Goal: Complete application form

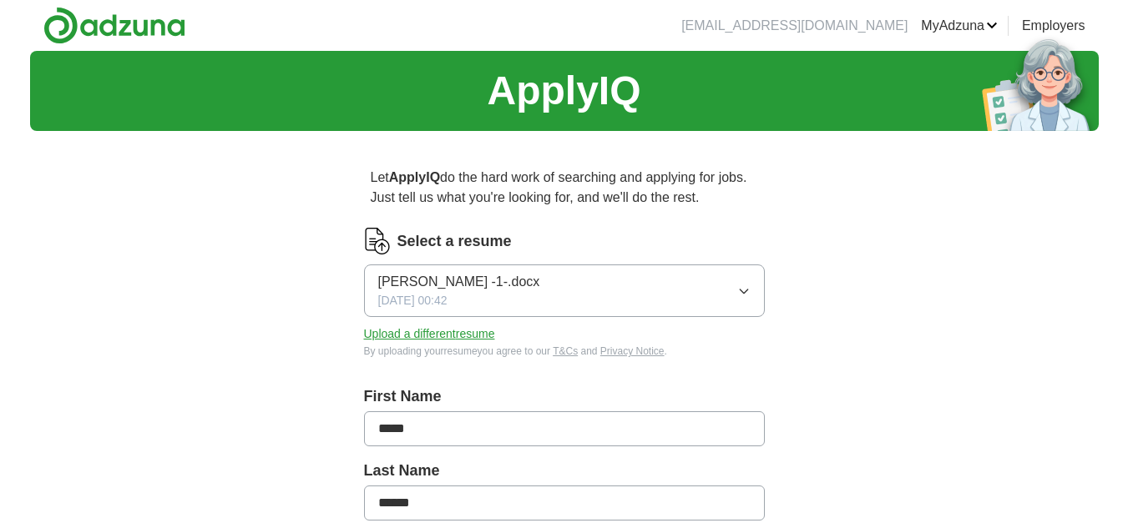
click at [431, 336] on button "Upload a different resume" at bounding box center [429, 335] width 131 height 18
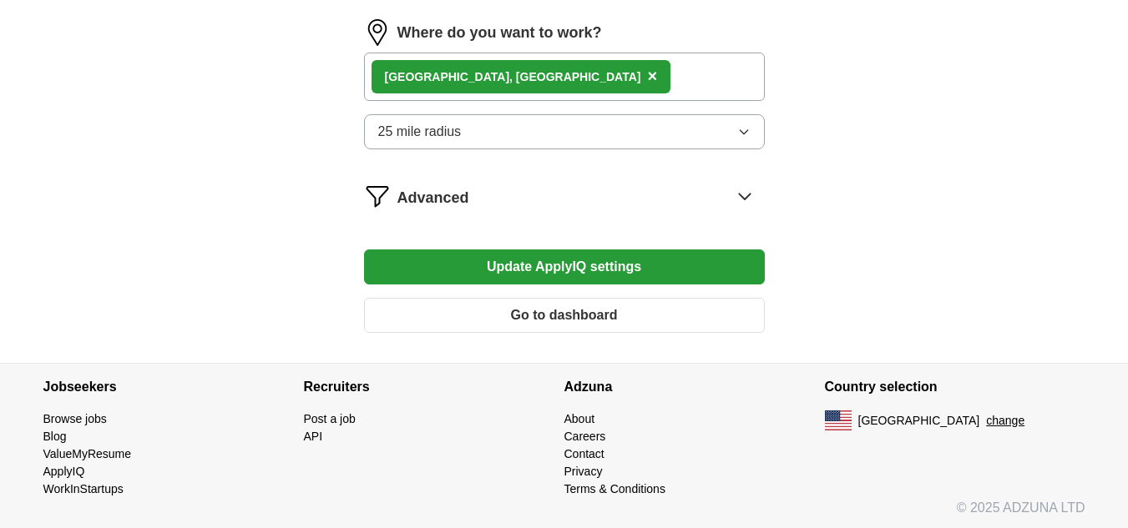
scroll to position [1350, 0]
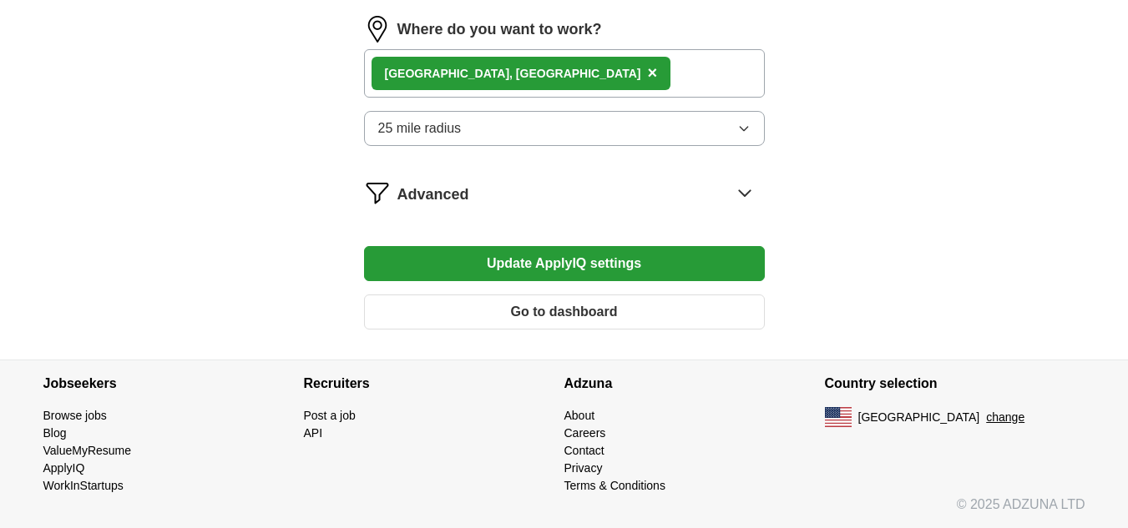
click at [564, 311] on button "Go to dashboard" at bounding box center [564, 312] width 401 height 35
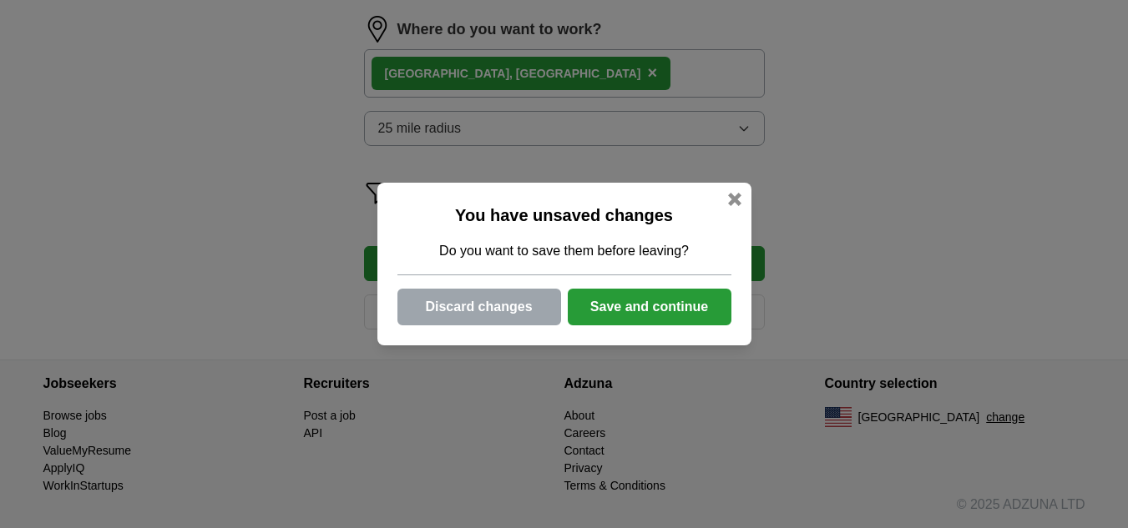
click at [655, 302] on button "Save and continue" at bounding box center [650, 307] width 164 height 37
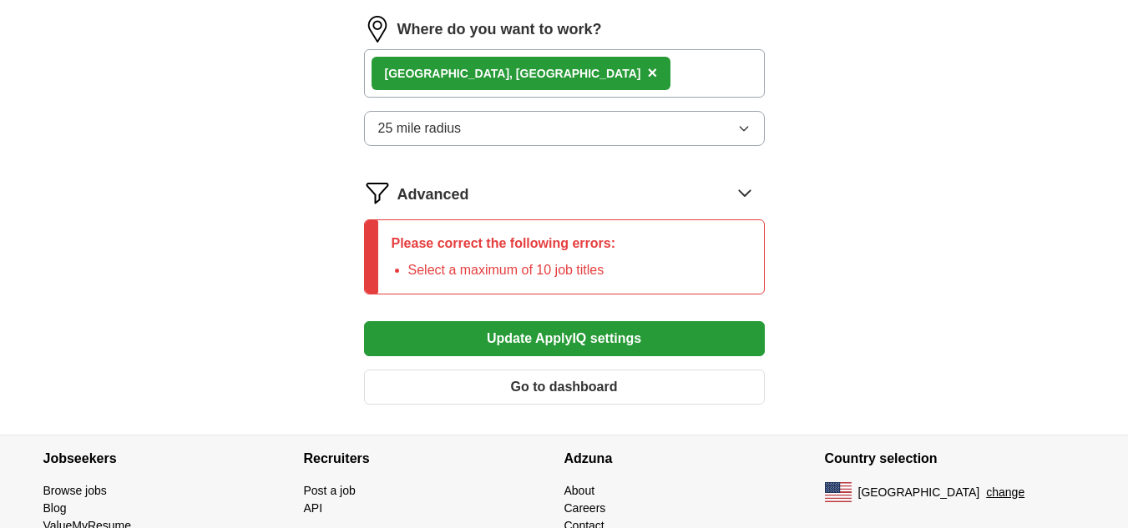
click at [528, 266] on li "Select a maximum of 10 job titles" at bounding box center [512, 270] width 208 height 20
drag, startPoint x: 579, startPoint y: 240, endPoint x: 595, endPoint y: 240, distance: 15.9
click at [581, 240] on p "Please correct the following errors:" at bounding box center [504, 244] width 225 height 20
click at [742, 192] on icon at bounding box center [744, 192] width 27 height 27
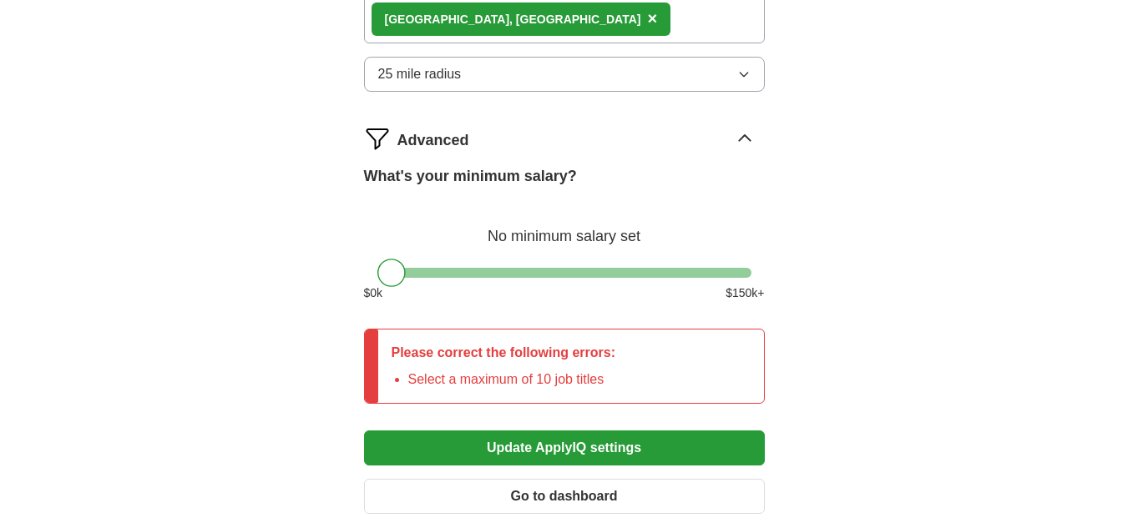
scroll to position [1453, 0]
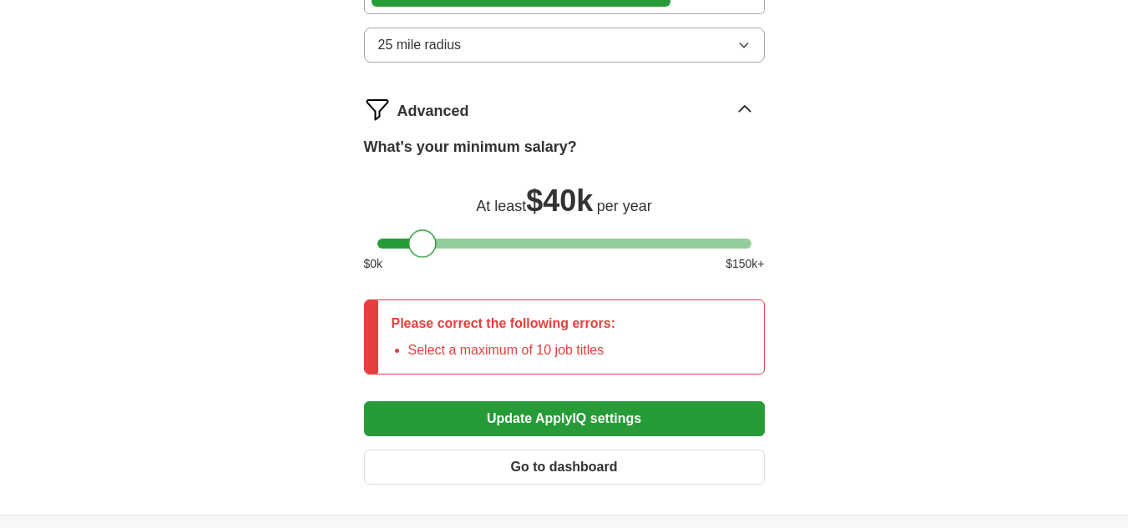
drag, startPoint x: 395, startPoint y: 241, endPoint x: 426, endPoint y: 242, distance: 30.9
click at [426, 242] on div at bounding box center [422, 244] width 28 height 28
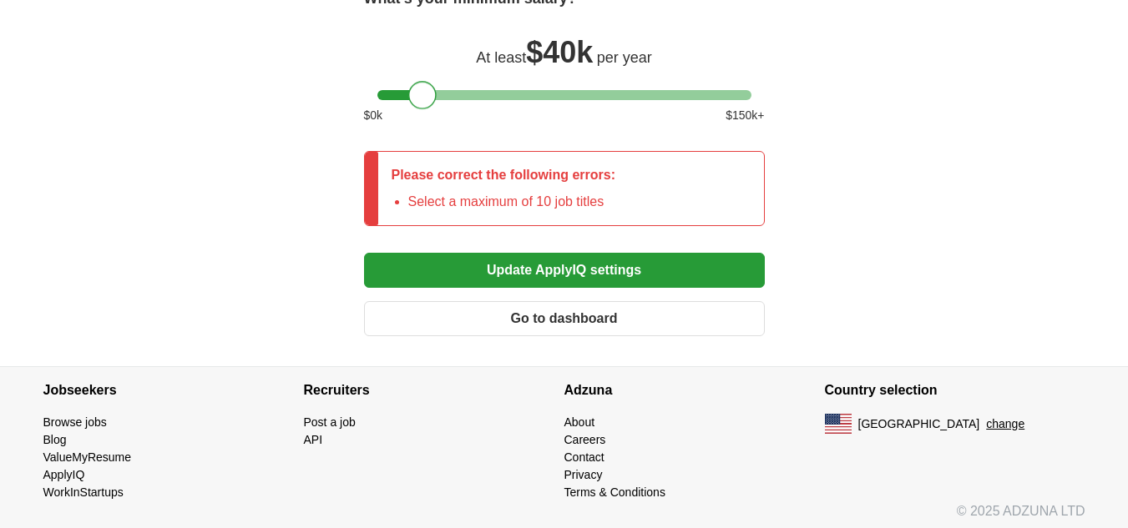
scroll to position [1609, 0]
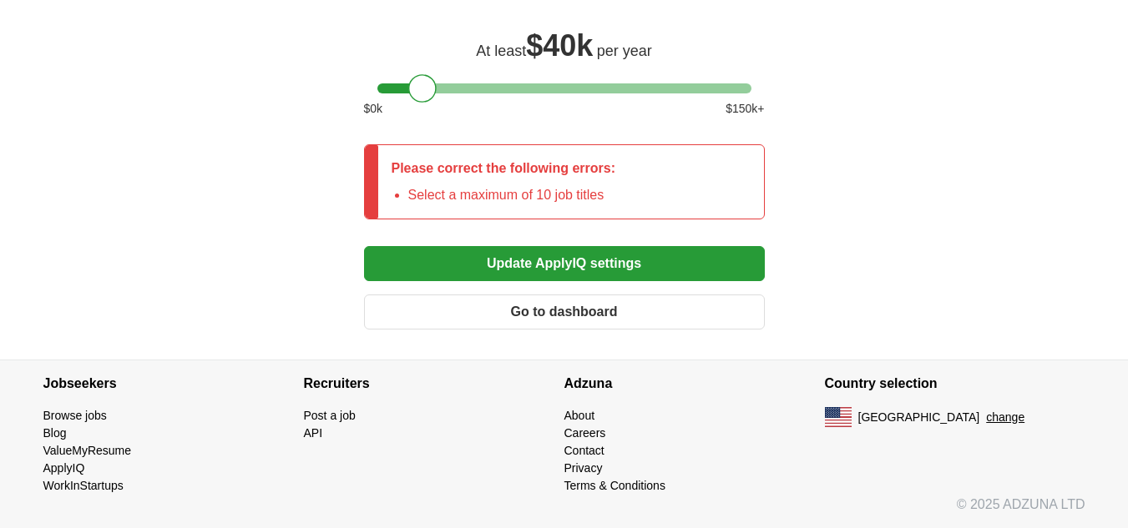
click at [579, 310] on button "Go to dashboard" at bounding box center [564, 312] width 401 height 35
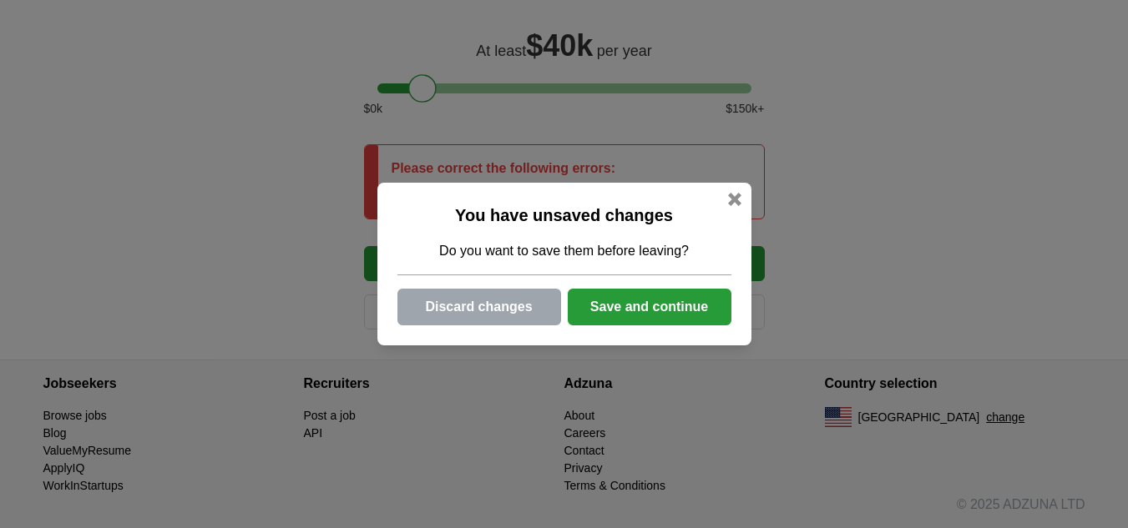
click at [628, 306] on button "Save and continue" at bounding box center [650, 307] width 164 height 37
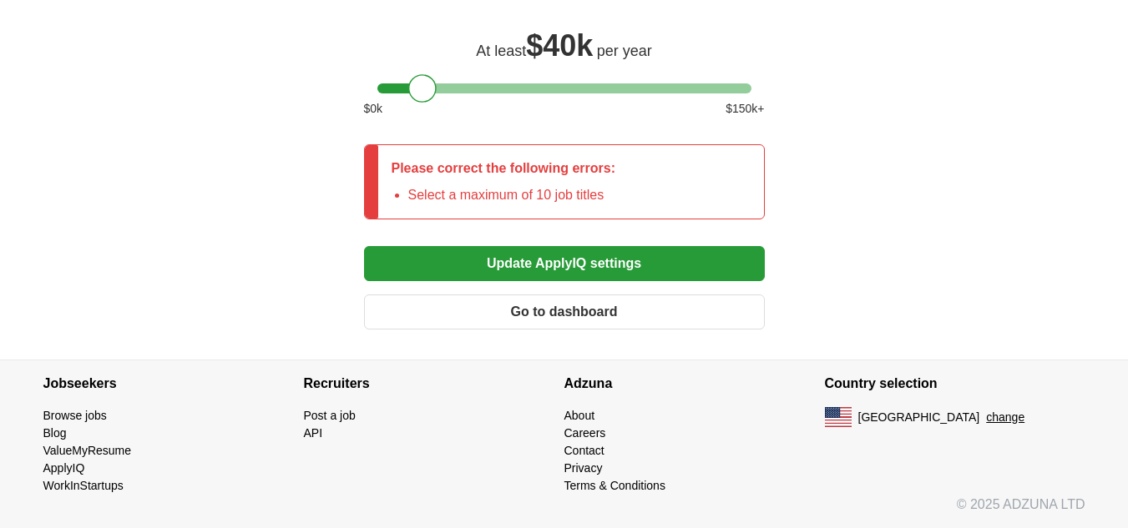
click at [518, 172] on p "Please correct the following errors:" at bounding box center [504, 169] width 225 height 20
click at [555, 270] on button "Update ApplyIQ settings" at bounding box center [564, 263] width 401 height 35
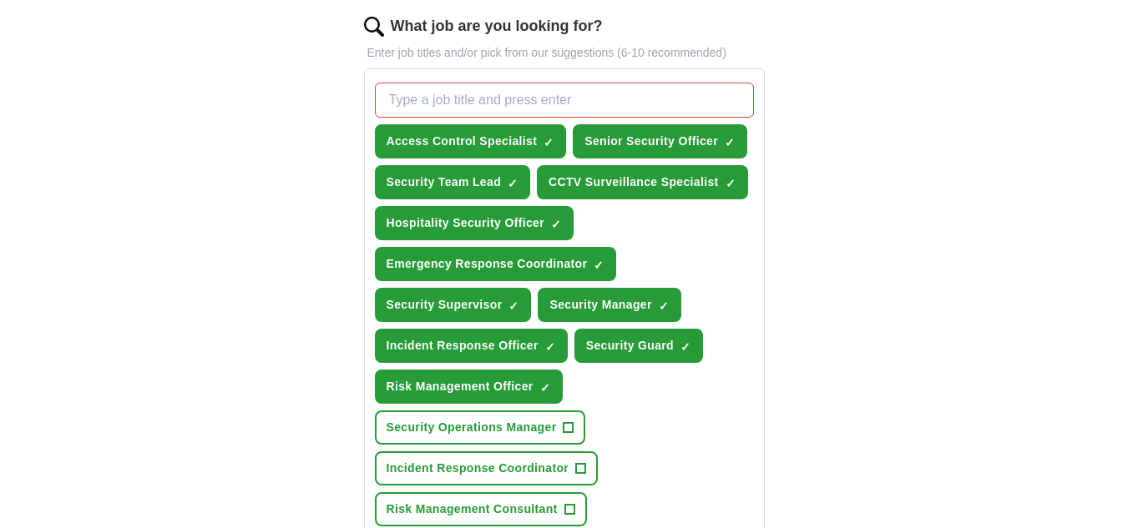
scroll to position [523, 0]
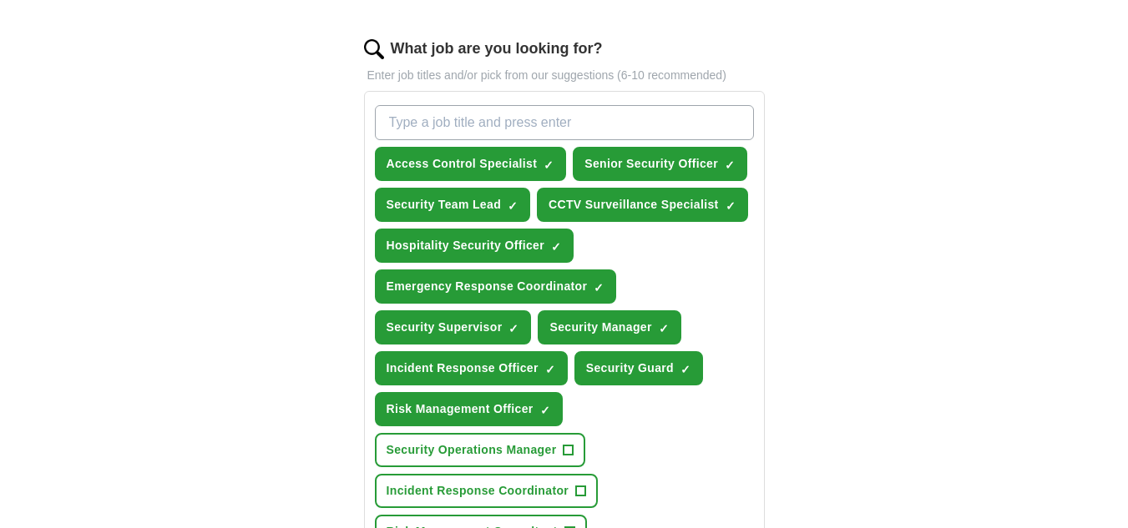
click at [432, 125] on input "What job are you looking for?" at bounding box center [564, 122] width 379 height 35
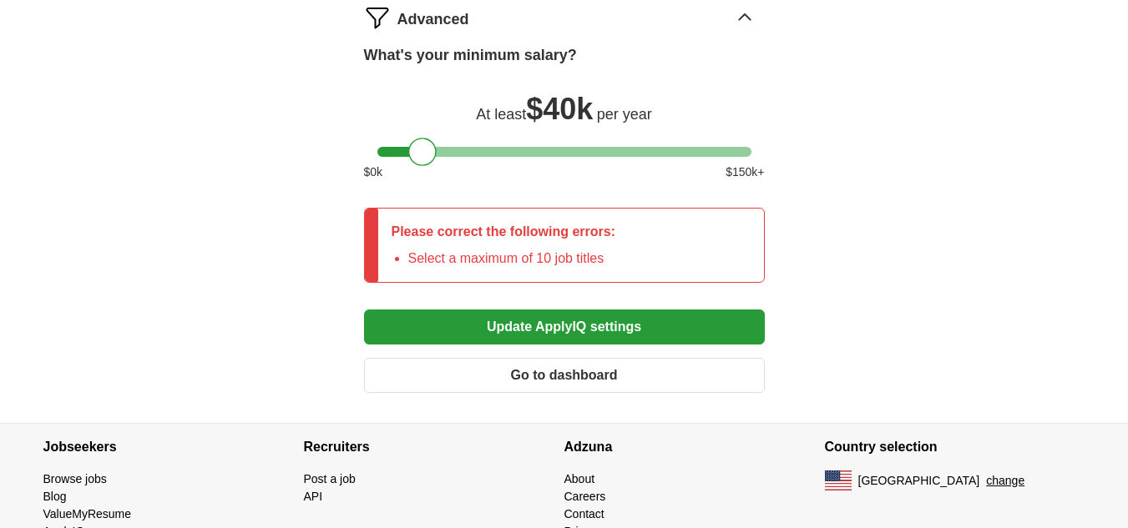
scroll to position [1545, 0]
click at [642, 258] on div "Please correct the following errors: Select a maximum of 10 job titles" at bounding box center [564, 245] width 401 height 75
click at [661, 374] on button "Go to dashboard" at bounding box center [564, 375] width 401 height 35
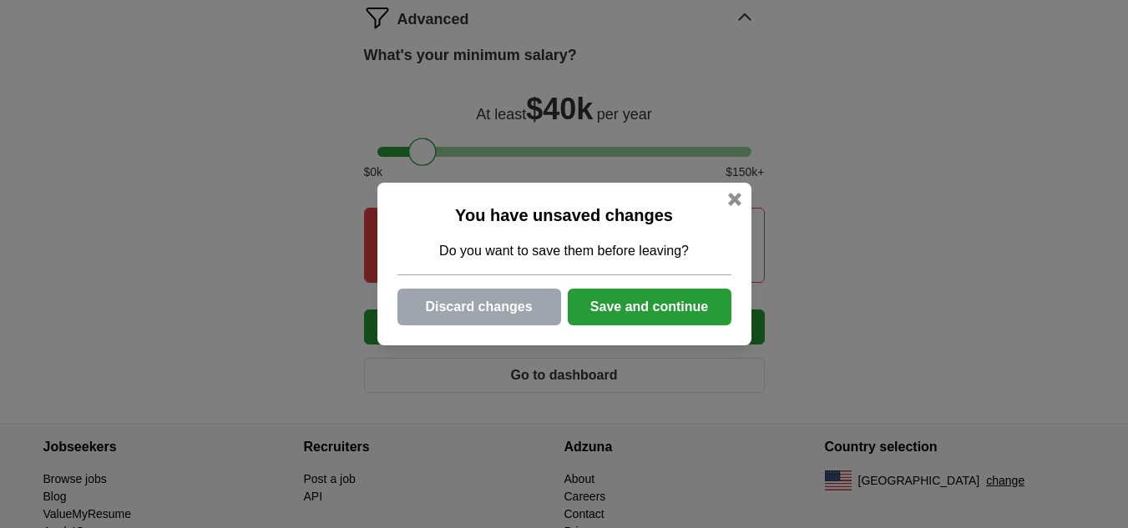
click at [634, 308] on button "Save and continue" at bounding box center [650, 307] width 164 height 37
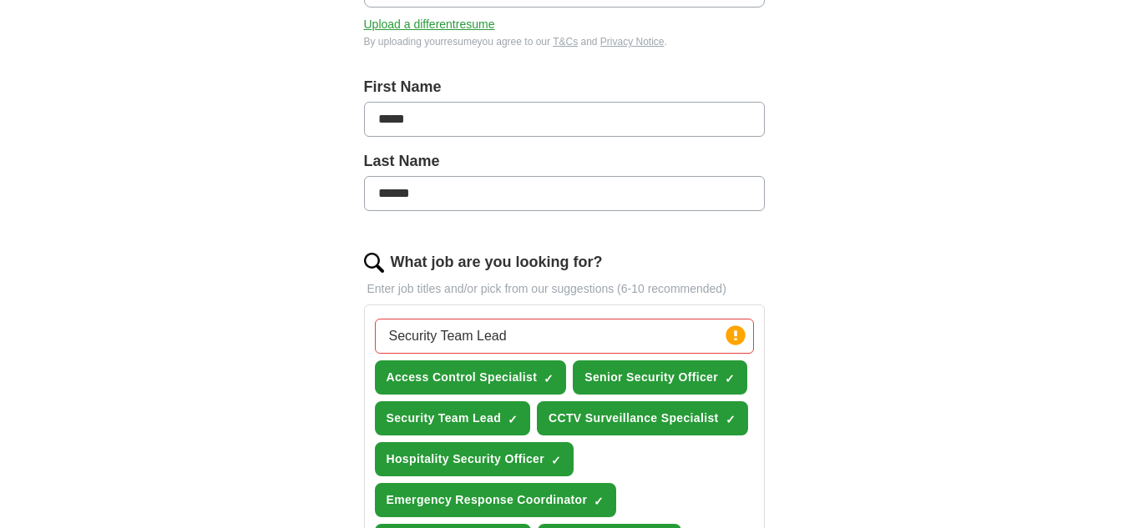
scroll to position [334, 0]
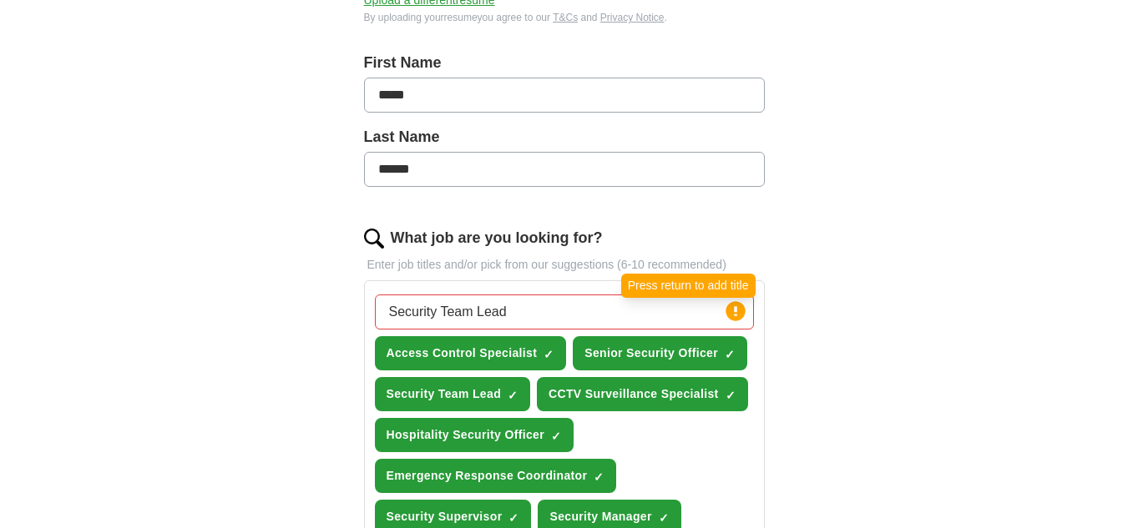
click at [731, 315] on circle at bounding box center [734, 310] width 19 height 19
click at [738, 312] on circle at bounding box center [734, 310] width 19 height 19
click at [581, 311] on input "Security Team Lead" at bounding box center [564, 312] width 379 height 35
type input "S"
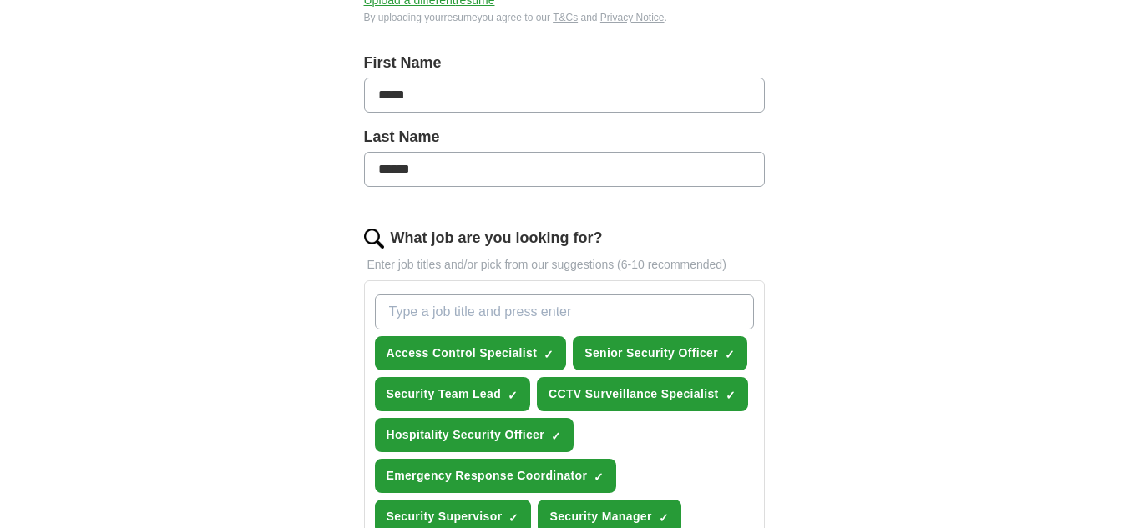
click at [446, 313] on input "What job are you looking for?" at bounding box center [564, 312] width 379 height 35
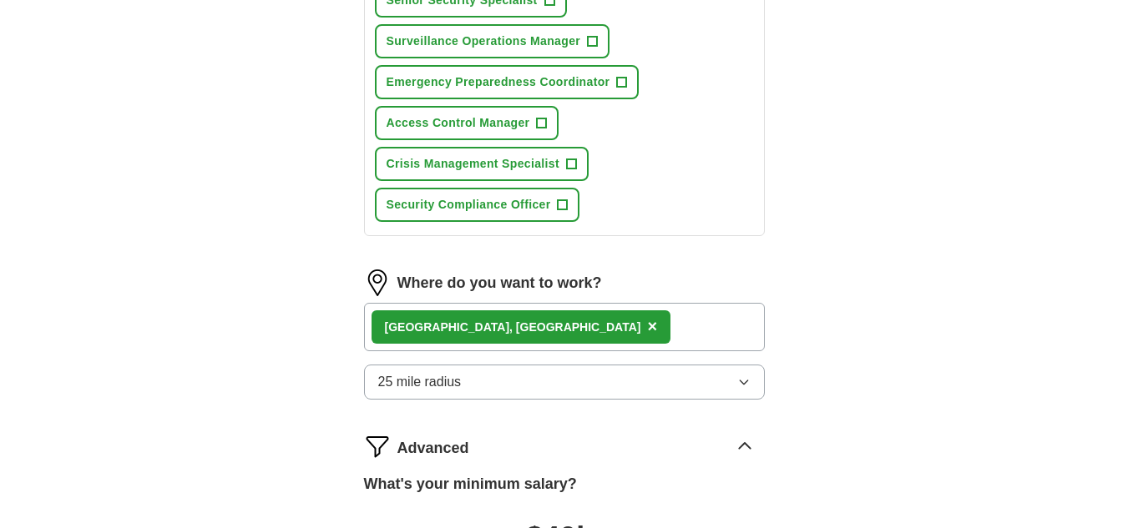
scroll to position [1336, 0]
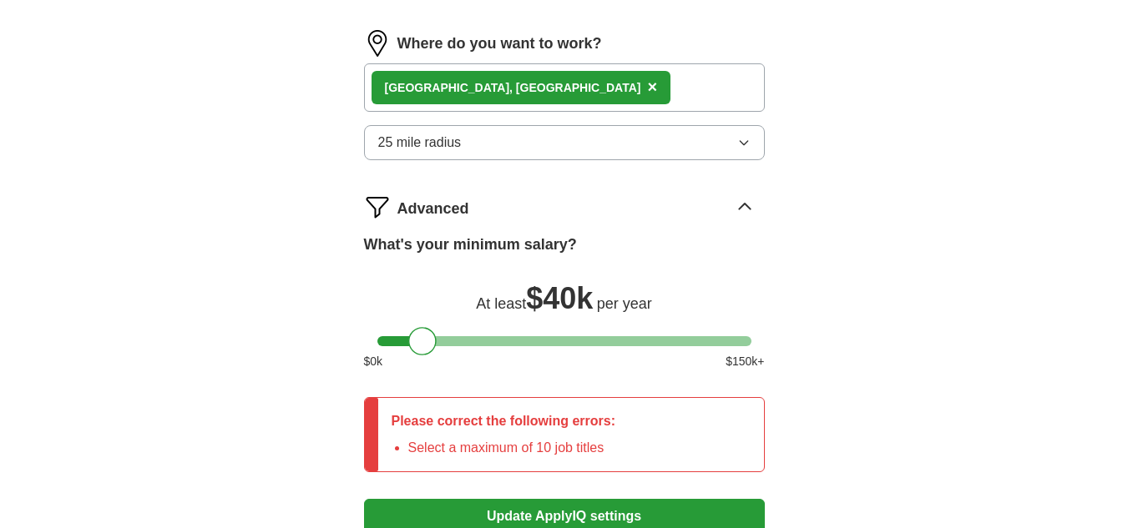
type input "Security"
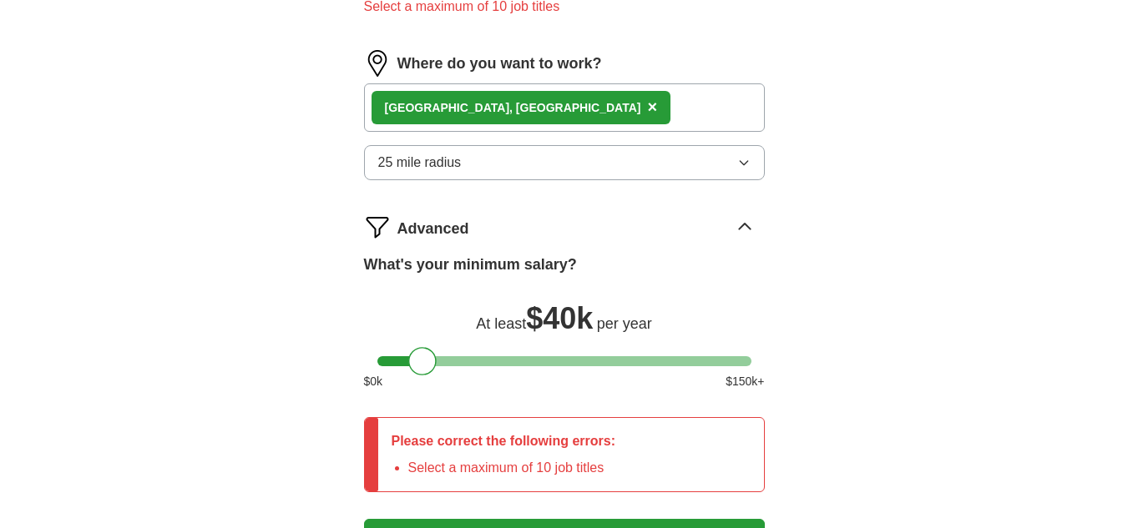
click at [431, 433] on div "Please correct the following errors: Select a maximum of 10 job titles" at bounding box center [503, 454] width 251 height 73
click at [424, 447] on p "Please correct the following errors:" at bounding box center [504, 442] width 225 height 20
click at [382, 459] on div "Please correct the following errors: Select a maximum of 10 job titles" at bounding box center [503, 454] width 251 height 73
click at [484, 453] on div "Please correct the following errors: Select a maximum of 10 job titles" at bounding box center [503, 454] width 251 height 73
click at [622, 462] on div "Please correct the following errors: Select a maximum of 10 job titles" at bounding box center [503, 454] width 251 height 73
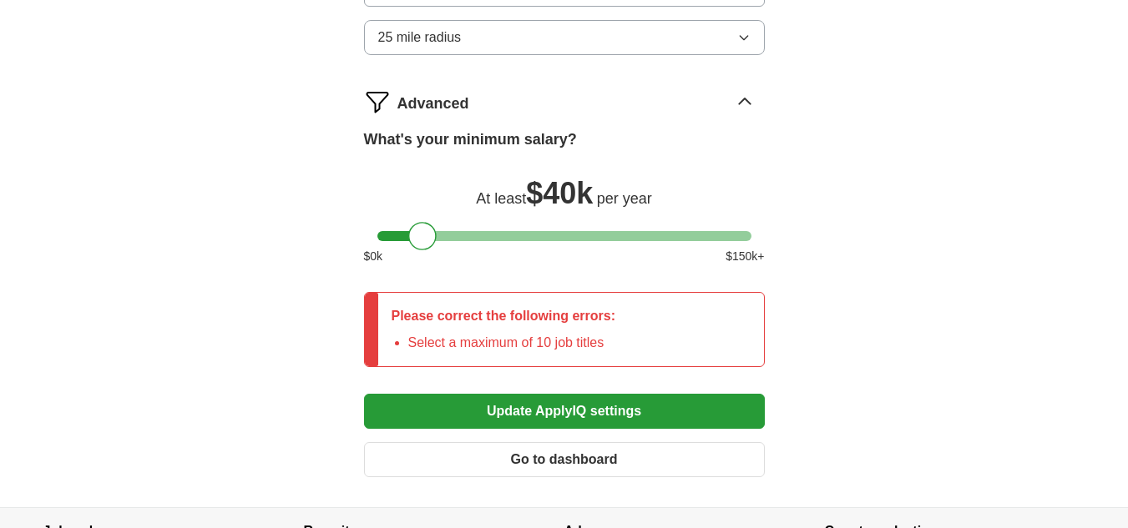
scroll to position [1503, 0]
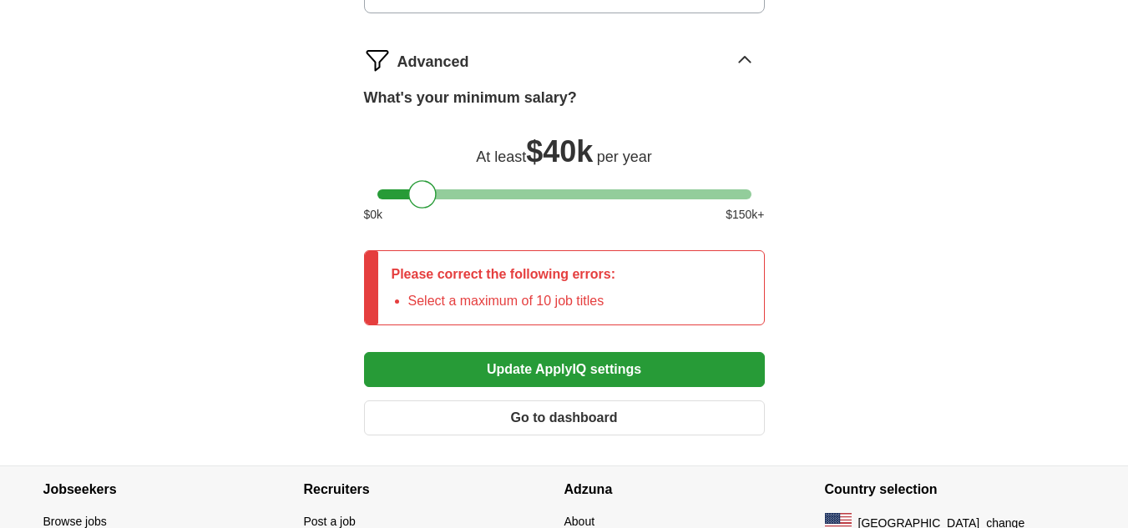
click at [560, 368] on button "Update ApplyIQ settings" at bounding box center [564, 369] width 401 height 35
click at [540, 417] on button "Go to dashboard" at bounding box center [564, 418] width 401 height 35
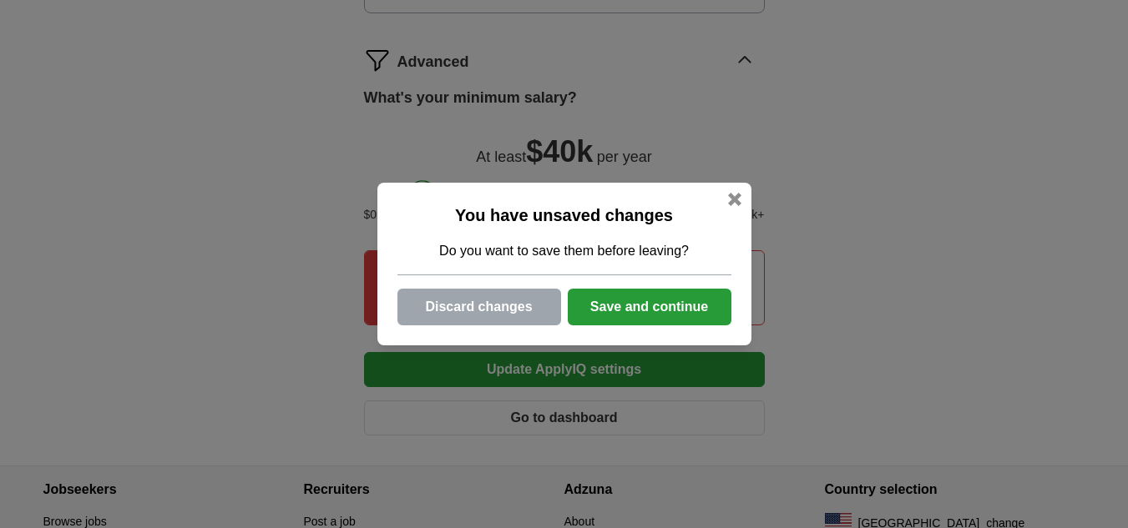
click at [680, 302] on button "Save and continue" at bounding box center [650, 307] width 164 height 37
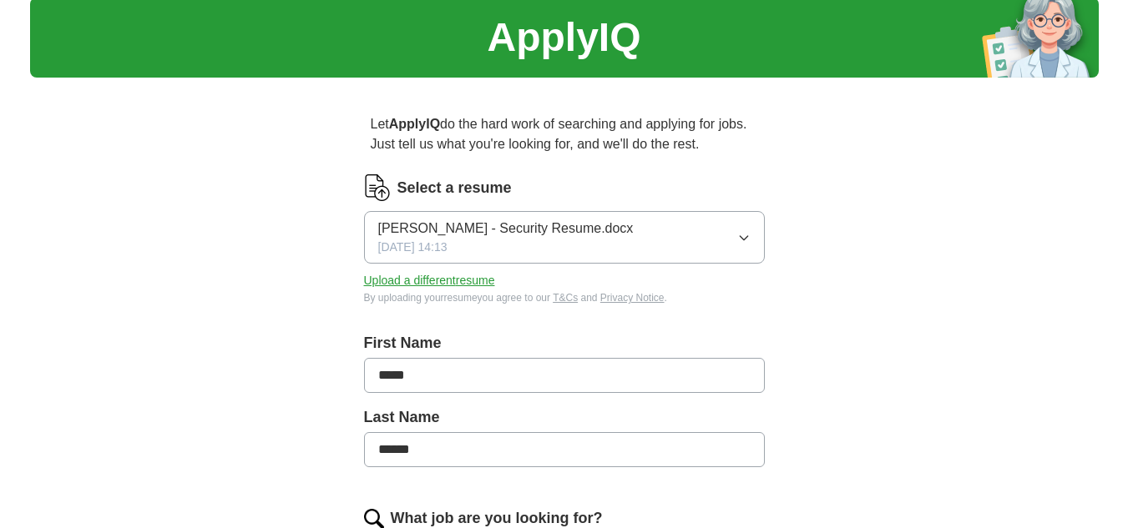
scroll to position [83, 0]
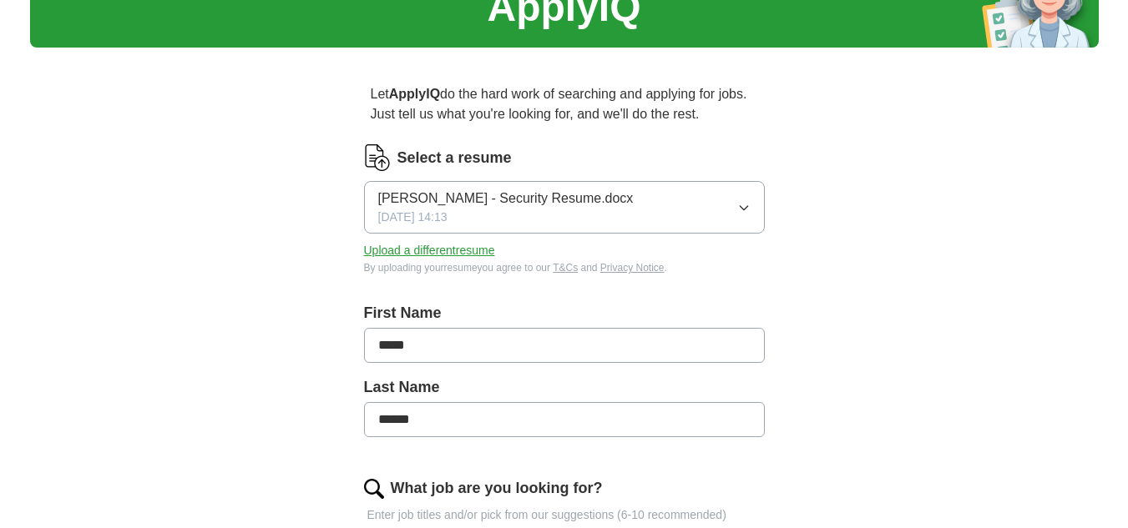
click at [743, 205] on icon "button" at bounding box center [743, 207] width 13 height 13
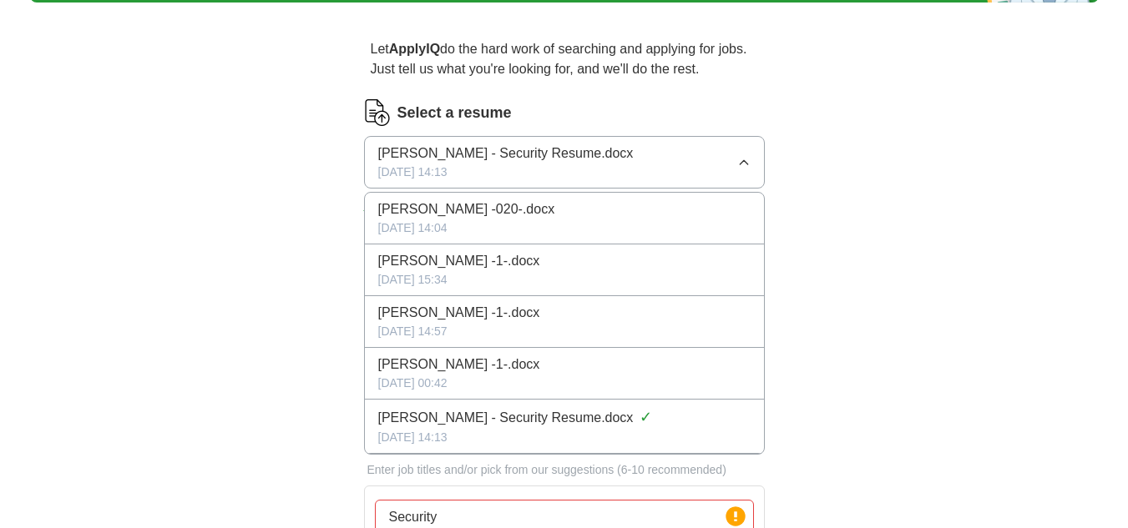
scroll to position [167, 0]
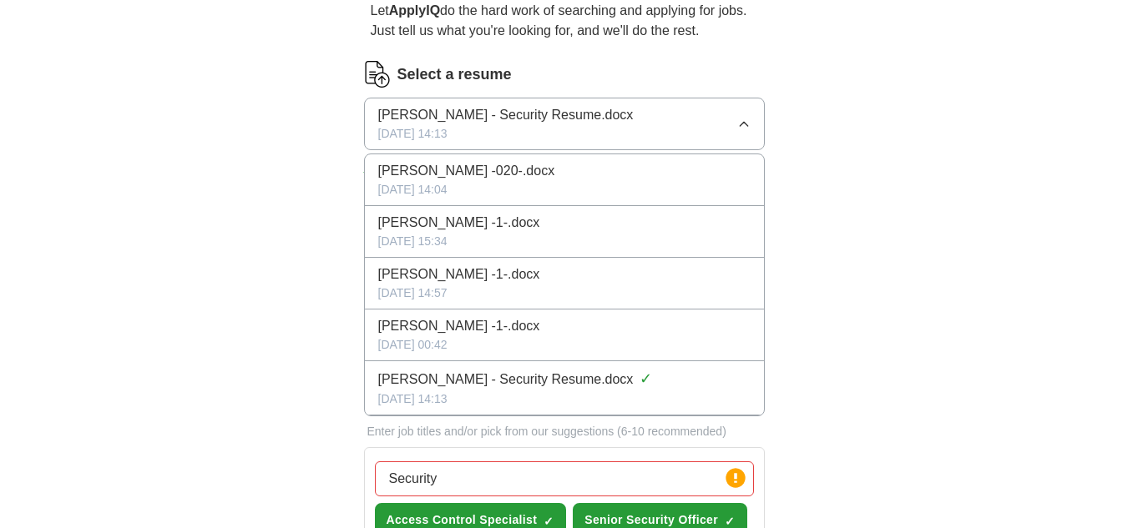
drag, startPoint x: 606, startPoint y: 328, endPoint x: 454, endPoint y: 341, distance: 152.5
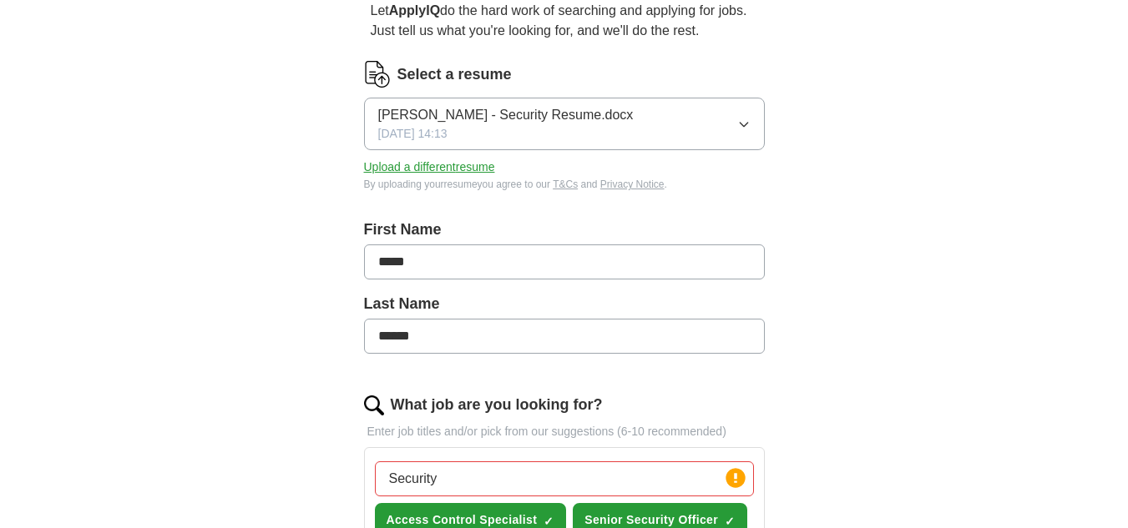
drag, startPoint x: 524, startPoint y: 281, endPoint x: 895, endPoint y: 238, distance: 373.1
click at [534, 129] on div "[PERSON_NAME] - Security Resume.docx [DATE] 14:13" at bounding box center [505, 124] width 255 height 38
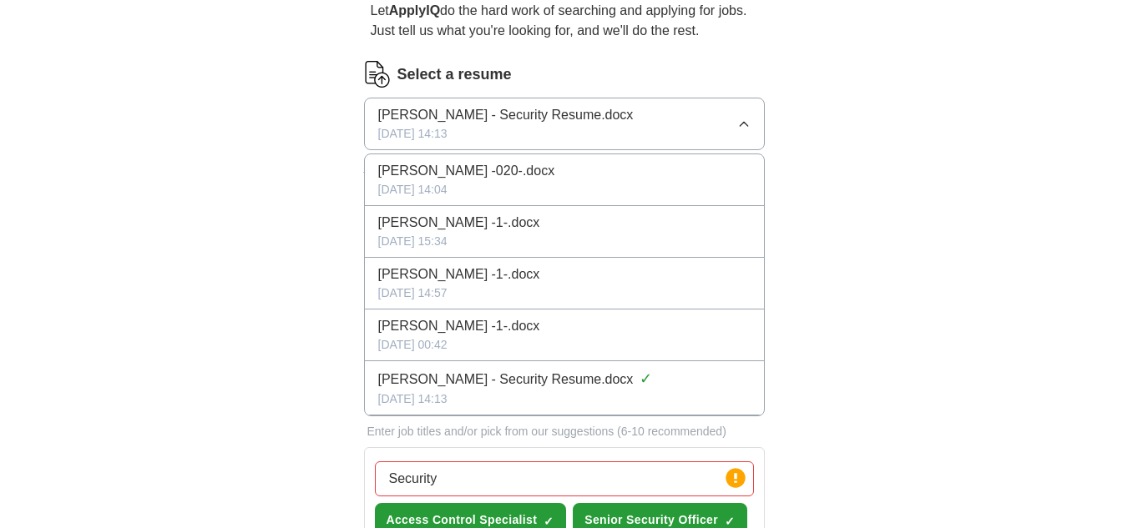
click at [537, 126] on div "[PERSON_NAME] - Security Resume.docx [DATE] 14:13" at bounding box center [505, 124] width 255 height 38
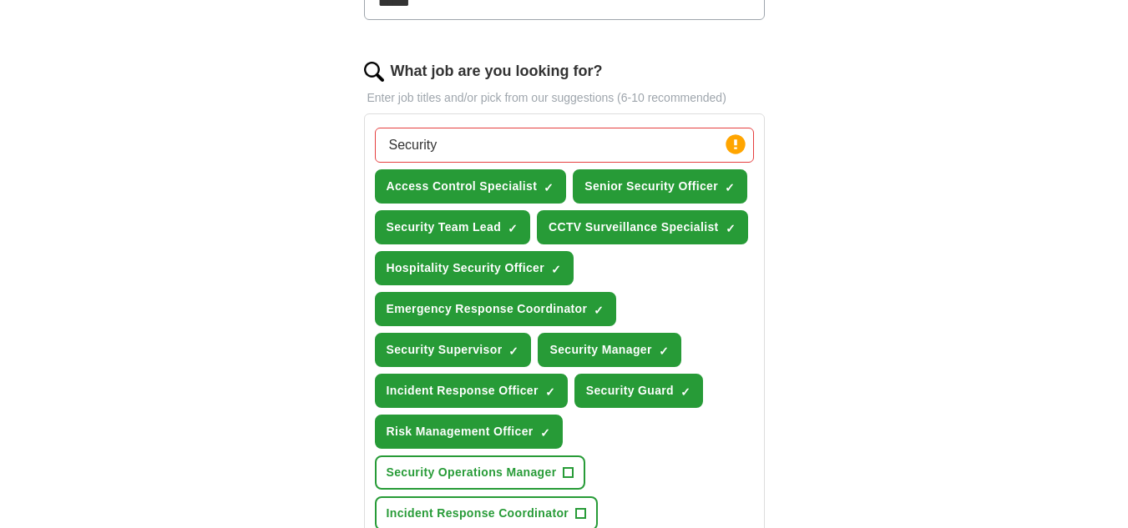
scroll to position [584, 0]
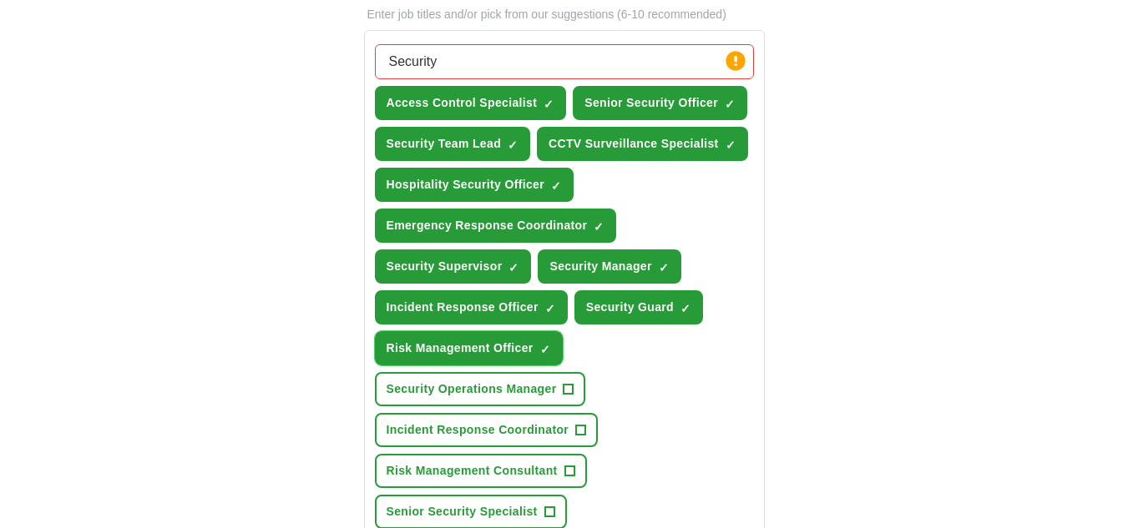
click at [0, 0] on span "×" at bounding box center [0, 0] width 0 height 0
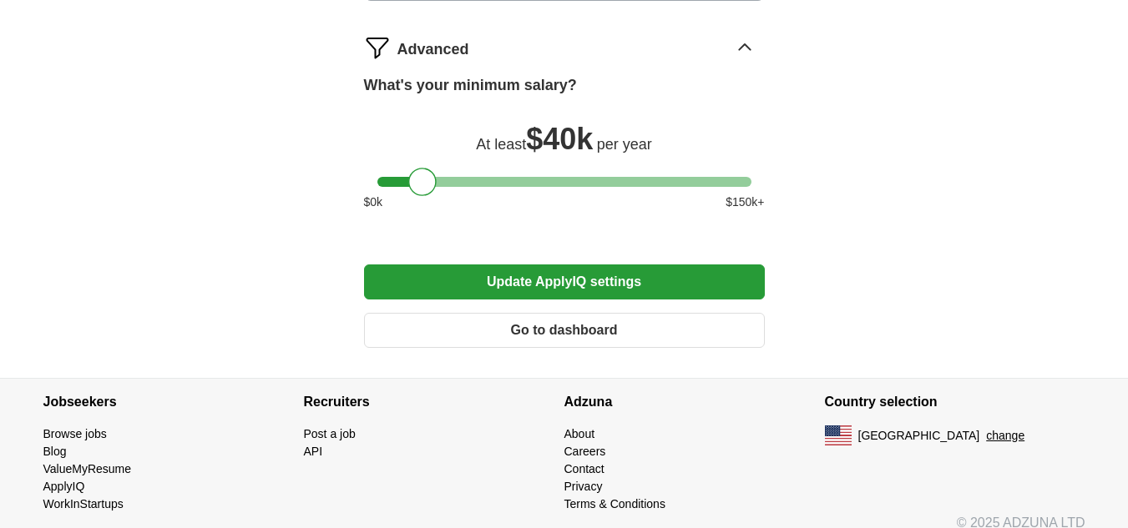
scroll to position [1503, 0]
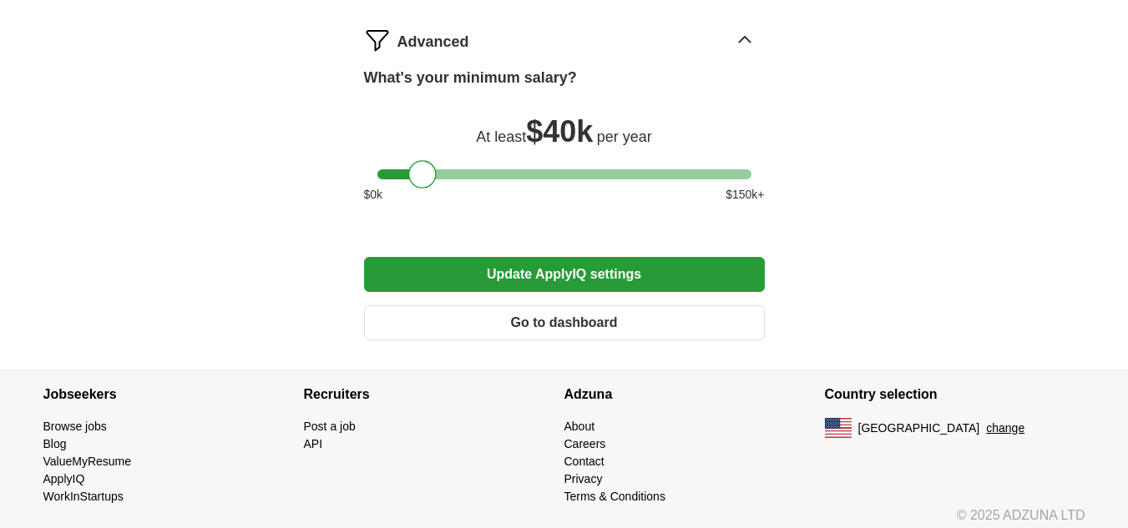
click at [617, 325] on button "Go to dashboard" at bounding box center [564, 323] width 401 height 35
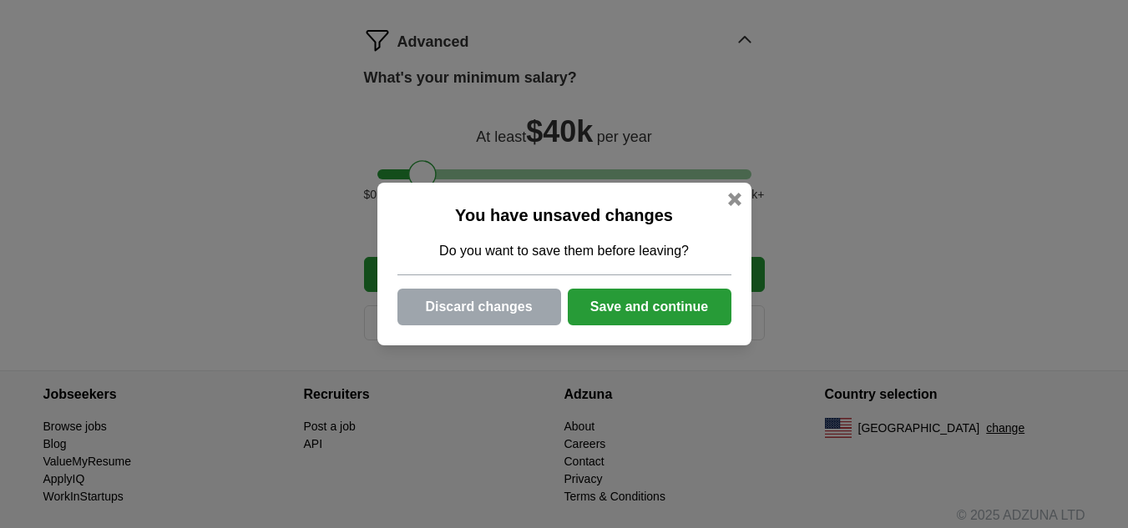
click at [657, 306] on button "Save and continue" at bounding box center [650, 307] width 164 height 37
